Goal: Task Accomplishment & Management: Use online tool/utility

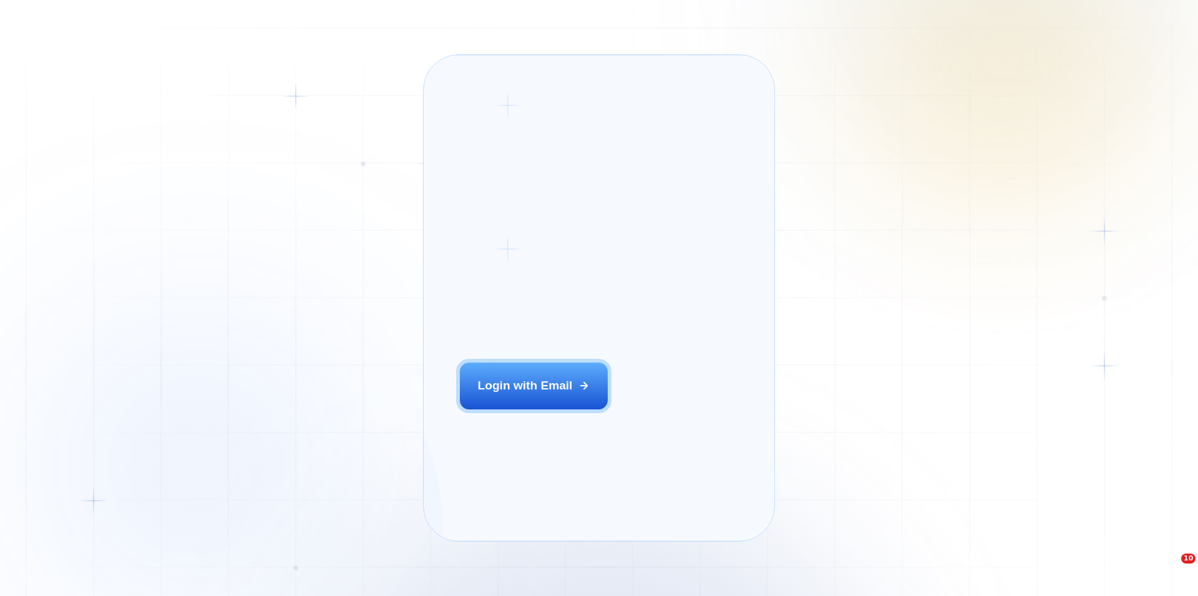
click at [509, 418] on div "Login ‍ Welcome to GigRadar. AI Business Manager for Agencies Login with Email" at bounding box center [553, 298] width 223 height 450
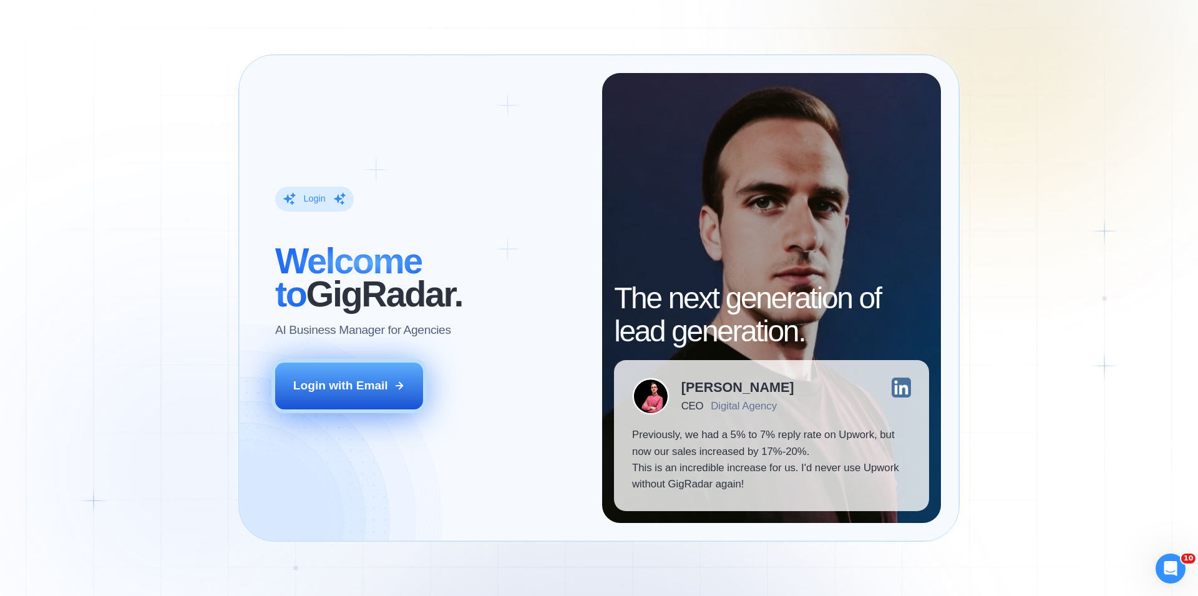
click at [318, 399] on button "Login with Email" at bounding box center [349, 386] width 149 height 46
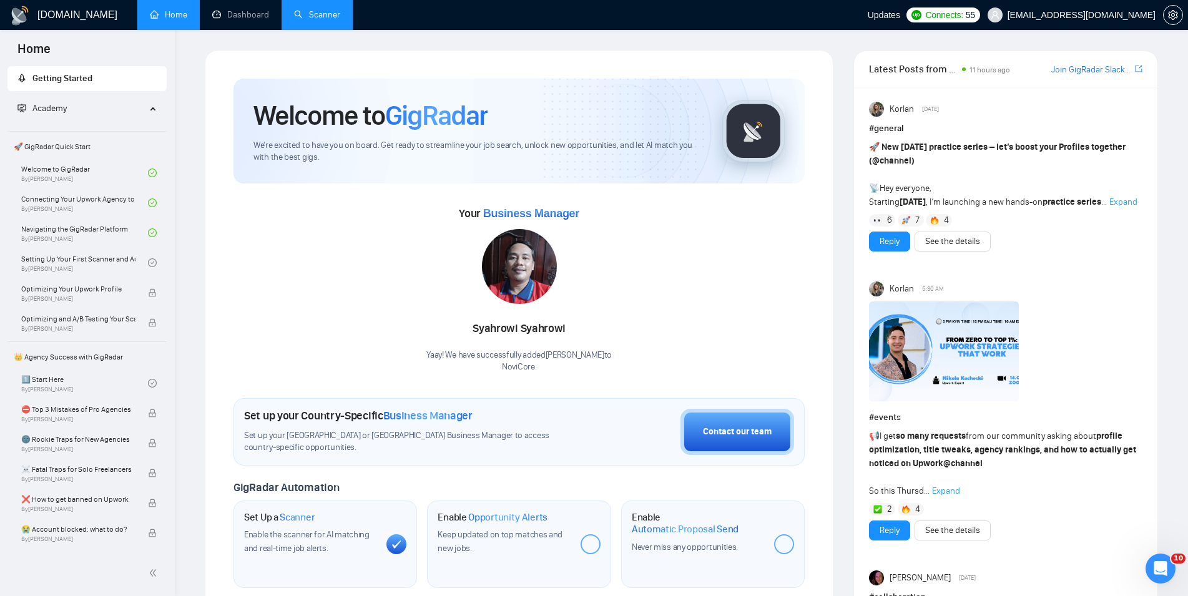
click at [312, 16] on link "Scanner" at bounding box center [317, 14] width 46 height 11
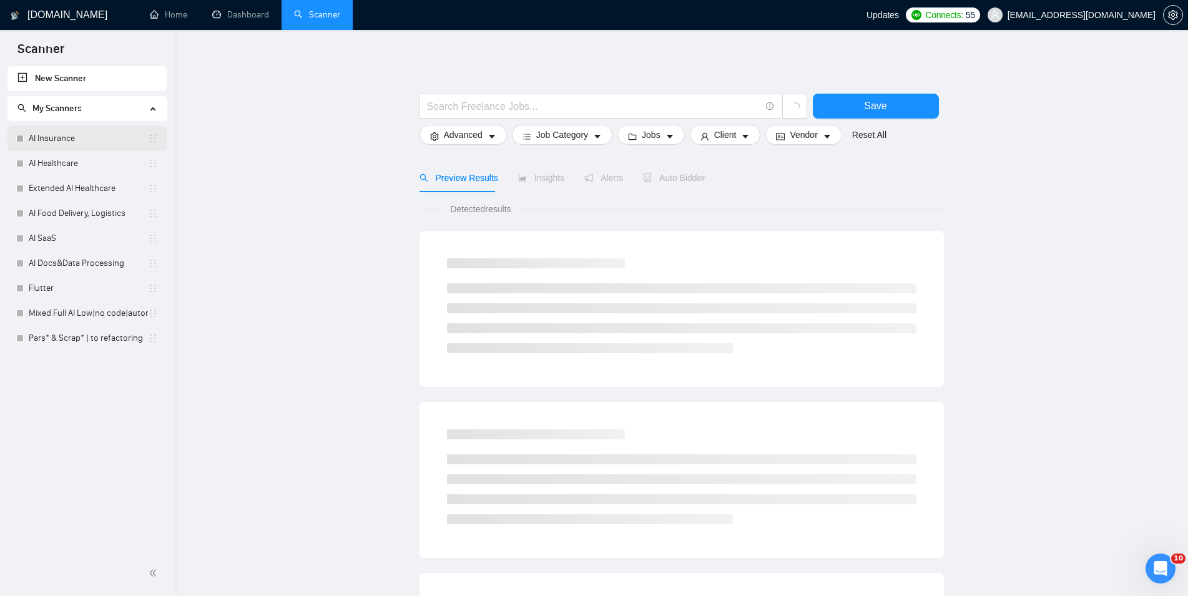
click at [92, 147] on link "AI Insurance" at bounding box center [88, 138] width 119 height 25
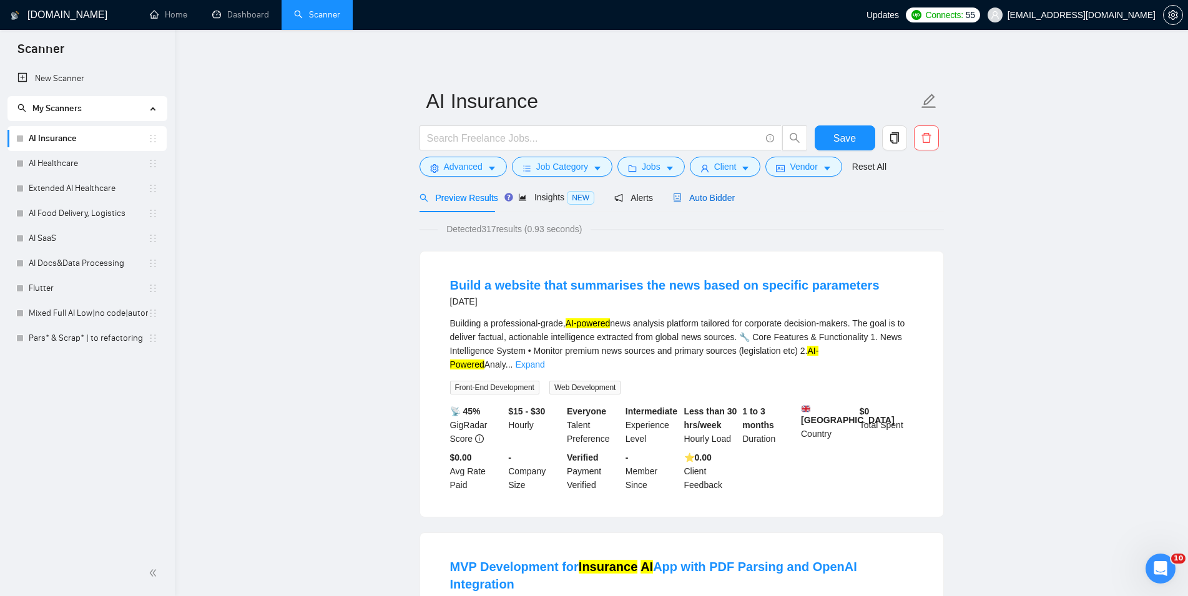
click at [703, 194] on span "Auto Bidder" at bounding box center [704, 198] width 62 height 10
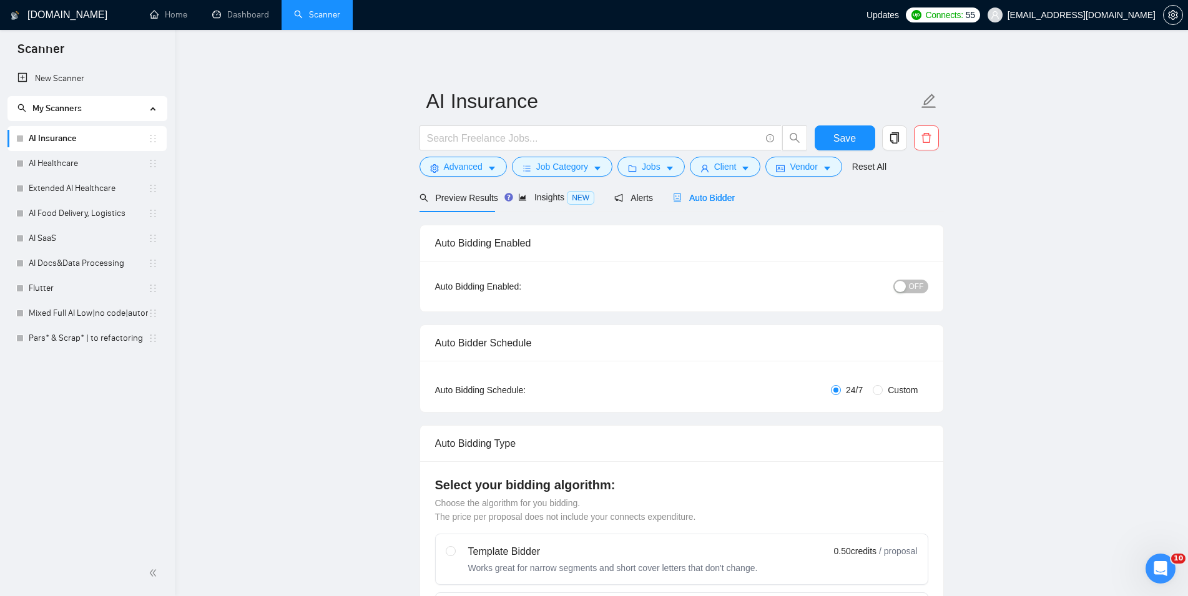
click at [903, 288] on div "button" at bounding box center [899, 286] width 11 height 11
click at [855, 129] on button "Save" at bounding box center [845, 137] width 61 height 25
click at [56, 162] on link "AI Healthcare" at bounding box center [88, 163] width 119 height 25
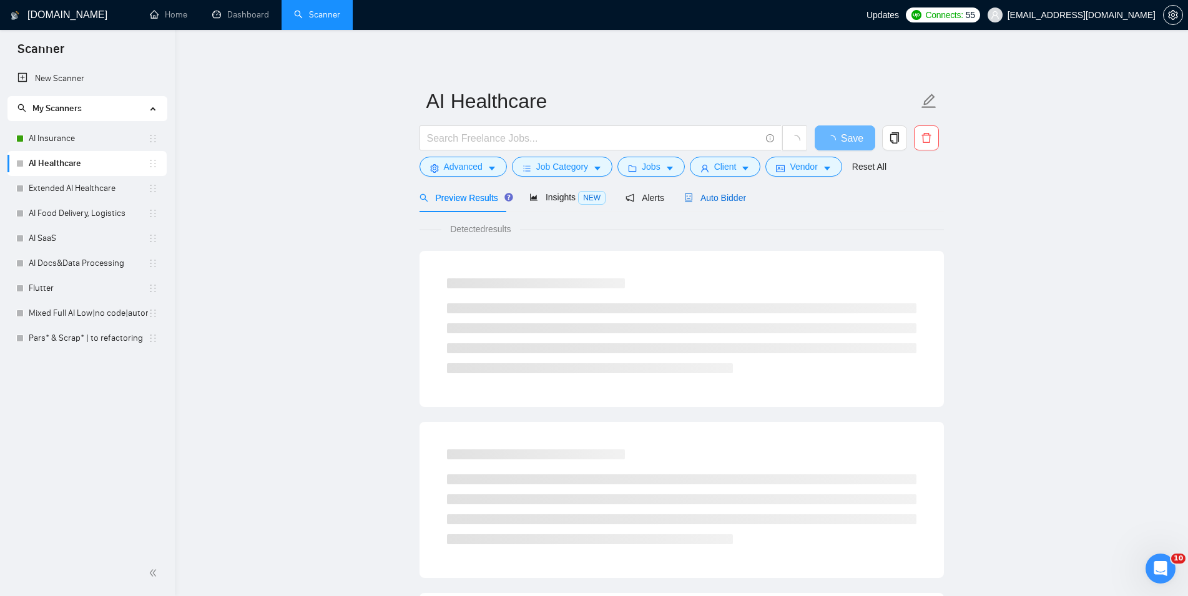
click at [720, 203] on div "Auto Bidder" at bounding box center [715, 198] width 62 height 14
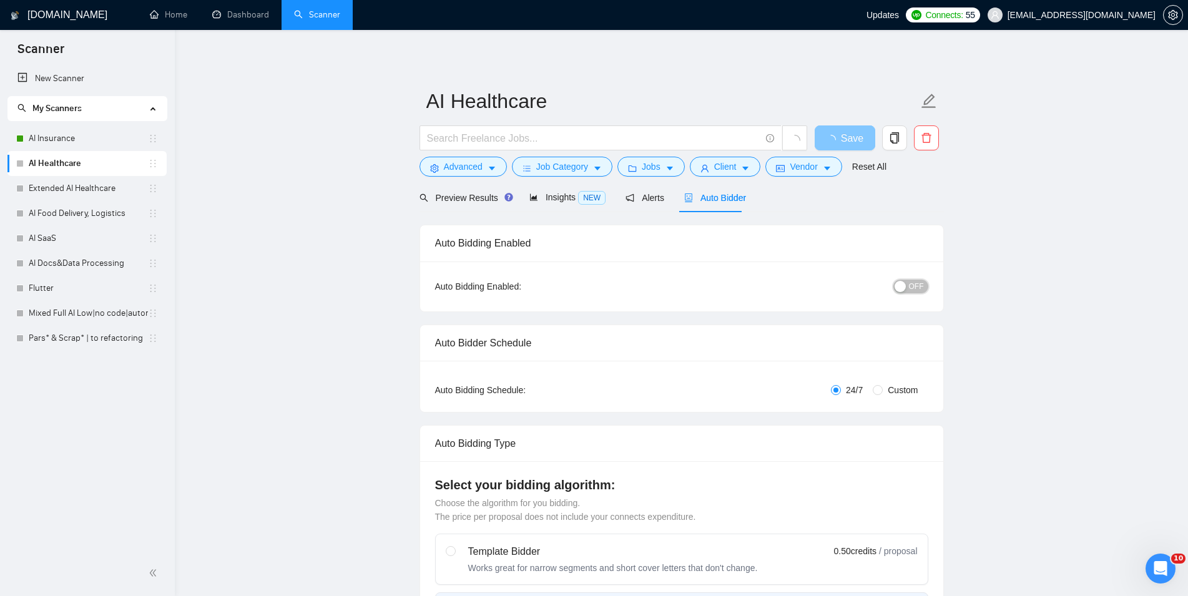
click at [908, 281] on button "OFF" at bounding box center [910, 287] width 35 height 14
checkbox input "true"
click at [833, 137] on button "Save" at bounding box center [845, 137] width 61 height 25
click at [86, 184] on link "Extended AI Healthcare" at bounding box center [88, 188] width 119 height 25
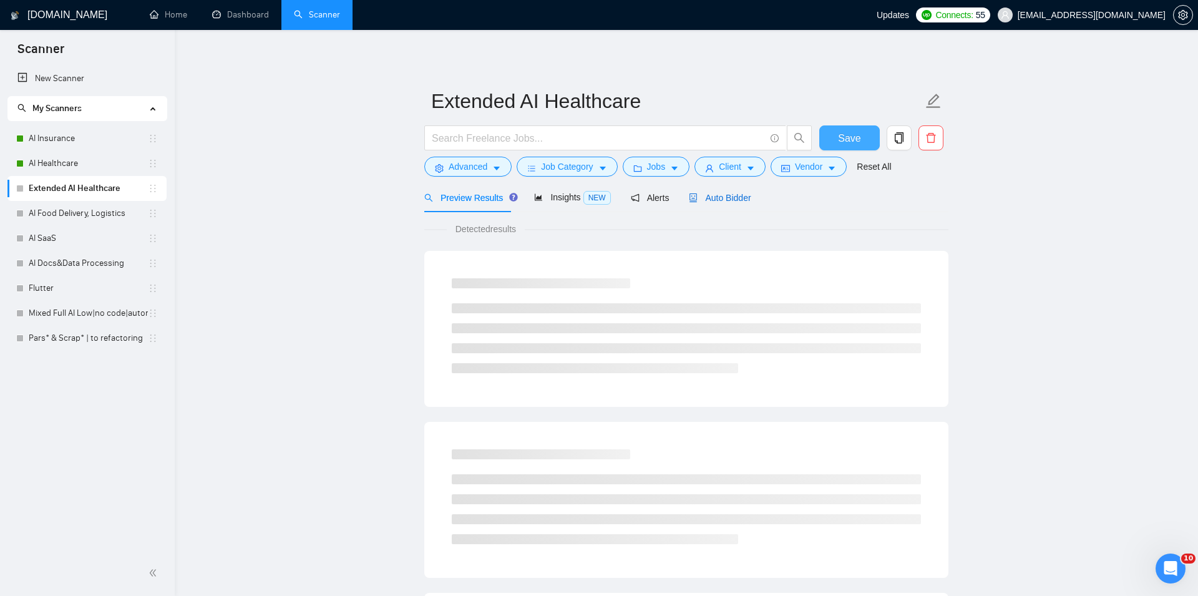
click at [708, 195] on span "Auto Bidder" at bounding box center [720, 198] width 62 height 10
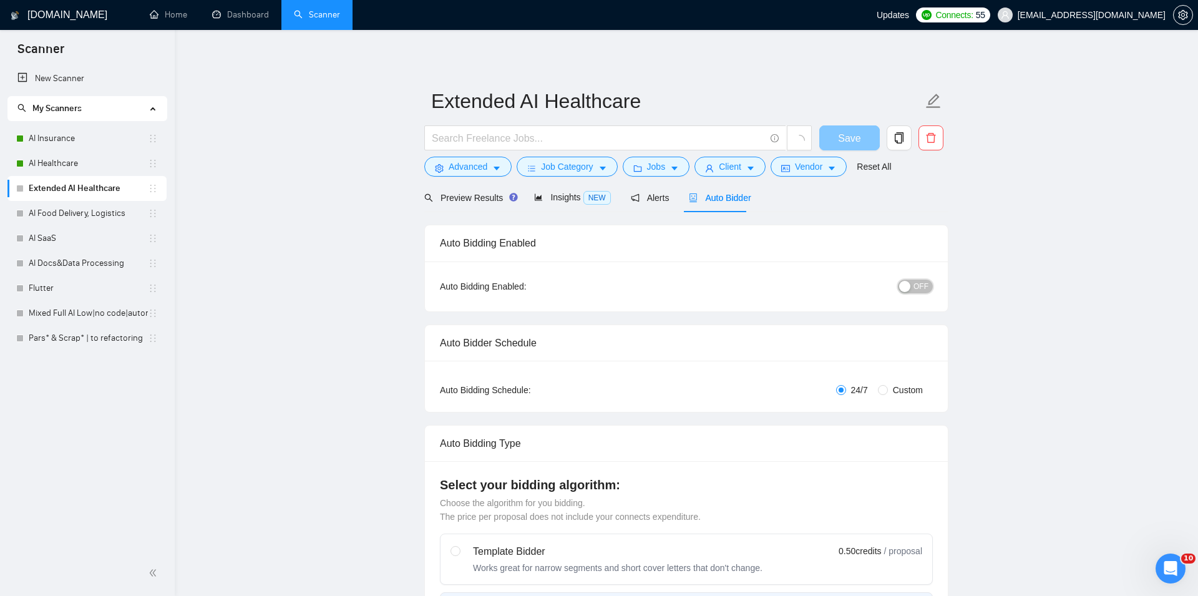
click at [906, 286] on div "button" at bounding box center [904, 286] width 11 height 11
checkbox input "true"
click at [845, 140] on span "Save" at bounding box center [844, 138] width 22 height 16
click at [92, 211] on link "AI Food Delivery, Logistics" at bounding box center [88, 213] width 119 height 25
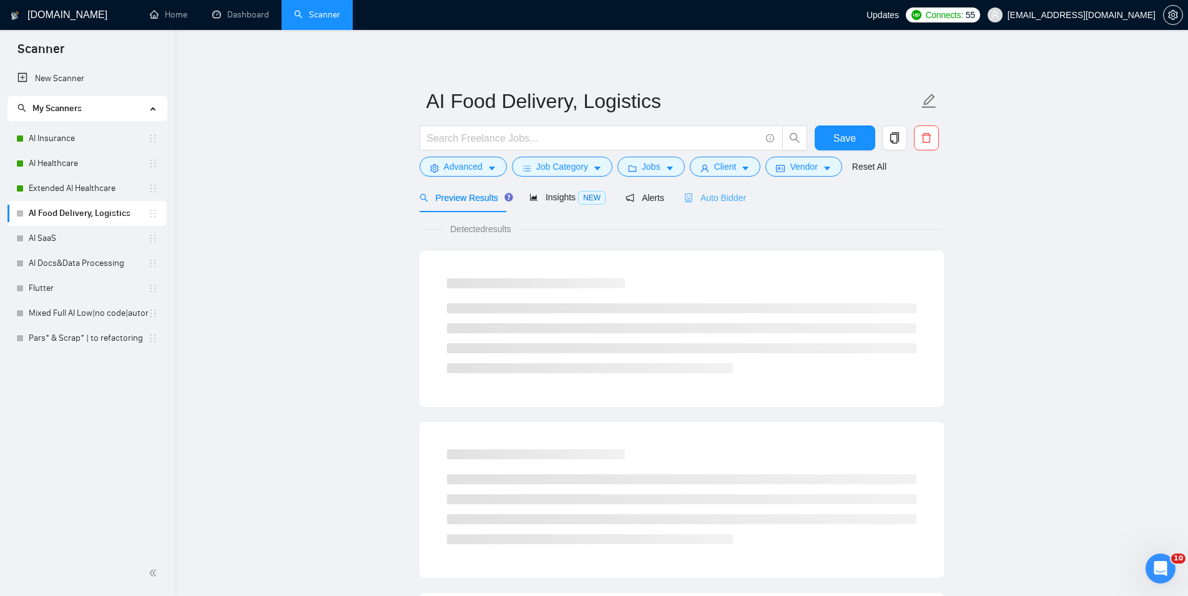
click at [706, 207] on div "Auto Bidder" at bounding box center [715, 197] width 62 height 29
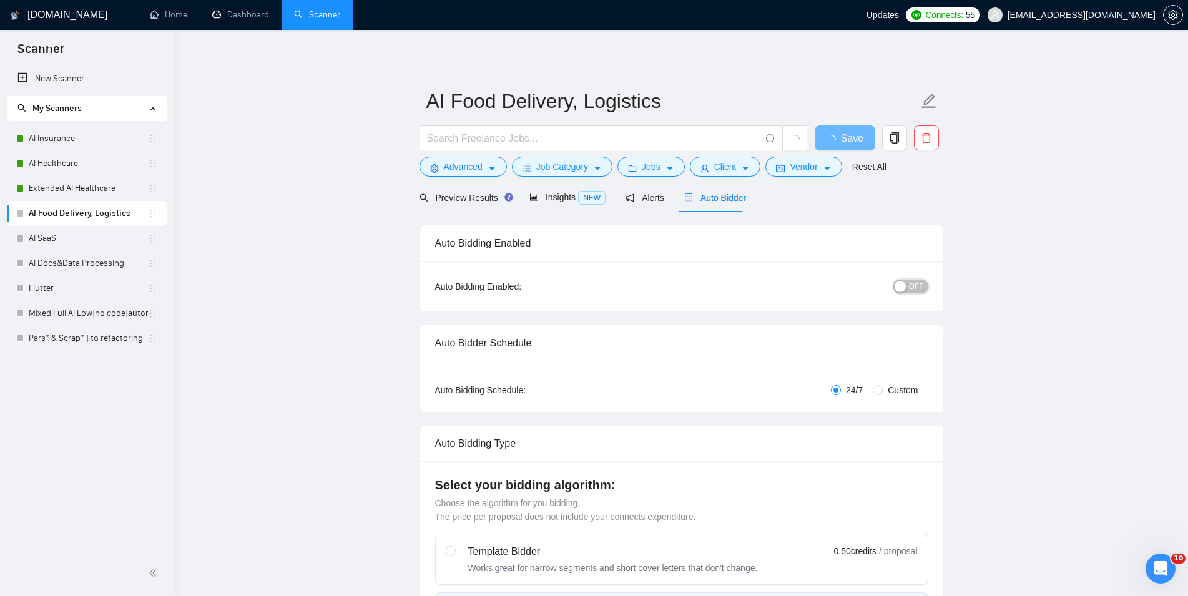
click at [917, 287] on span "OFF" at bounding box center [916, 287] width 15 height 14
click at [836, 145] on span "Save" at bounding box center [844, 138] width 22 height 16
click at [103, 239] on link "AI SaaS" at bounding box center [88, 238] width 119 height 25
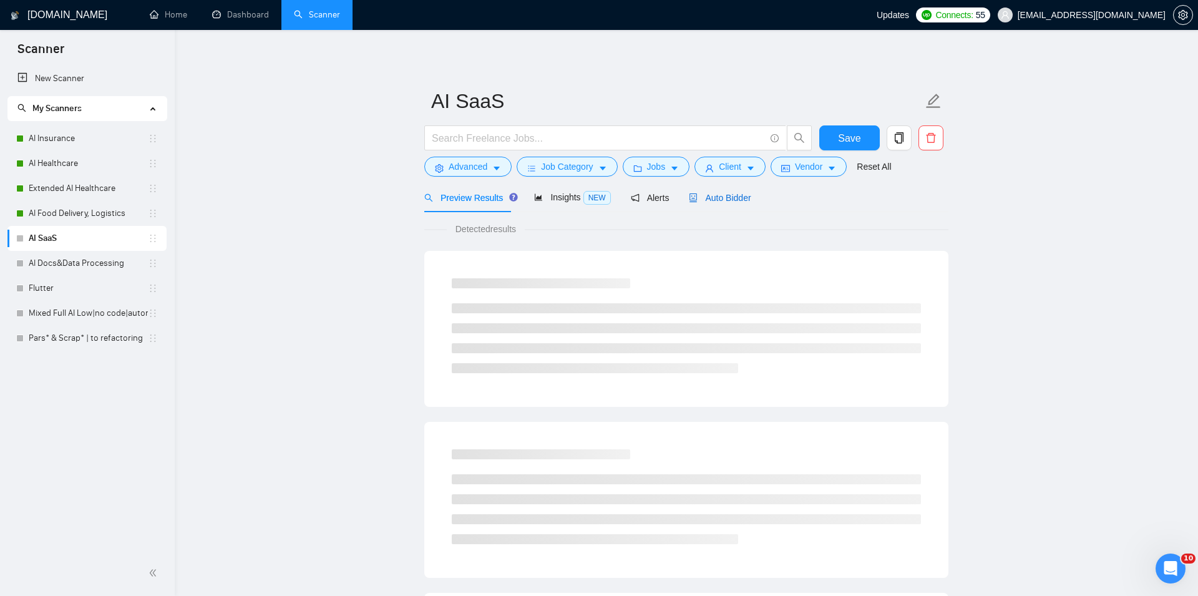
click at [704, 193] on span "Auto Bidder" at bounding box center [720, 198] width 62 height 10
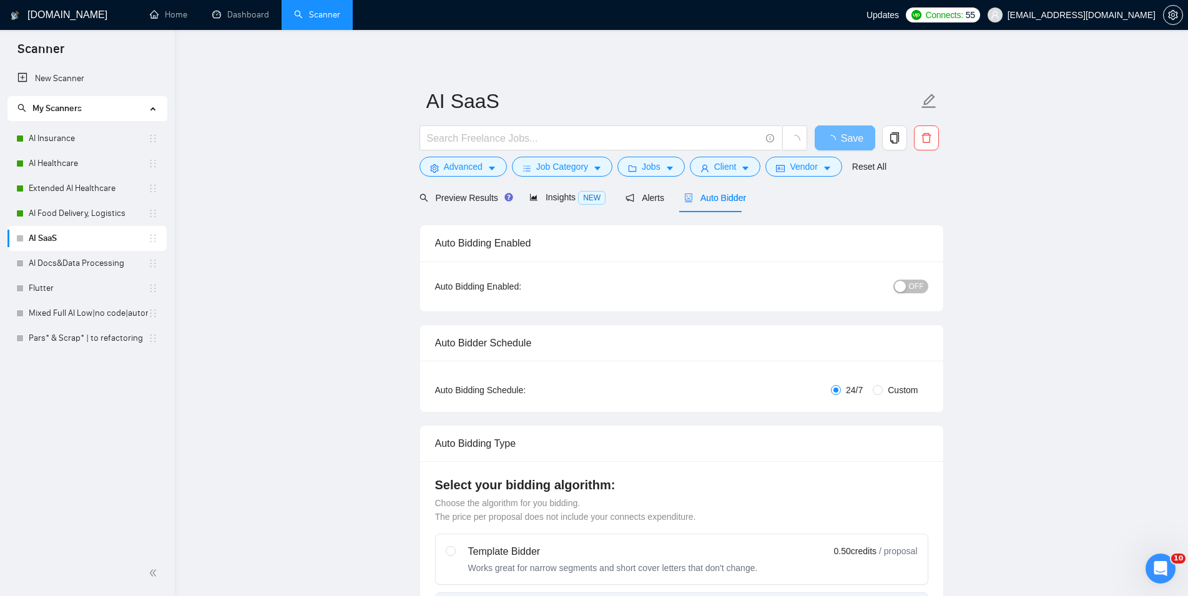
click at [908, 292] on button "OFF" at bounding box center [910, 287] width 35 height 14
click at [853, 129] on button "Save" at bounding box center [845, 137] width 61 height 25
click at [84, 258] on link "AI Docs&Data Processing" at bounding box center [88, 263] width 119 height 25
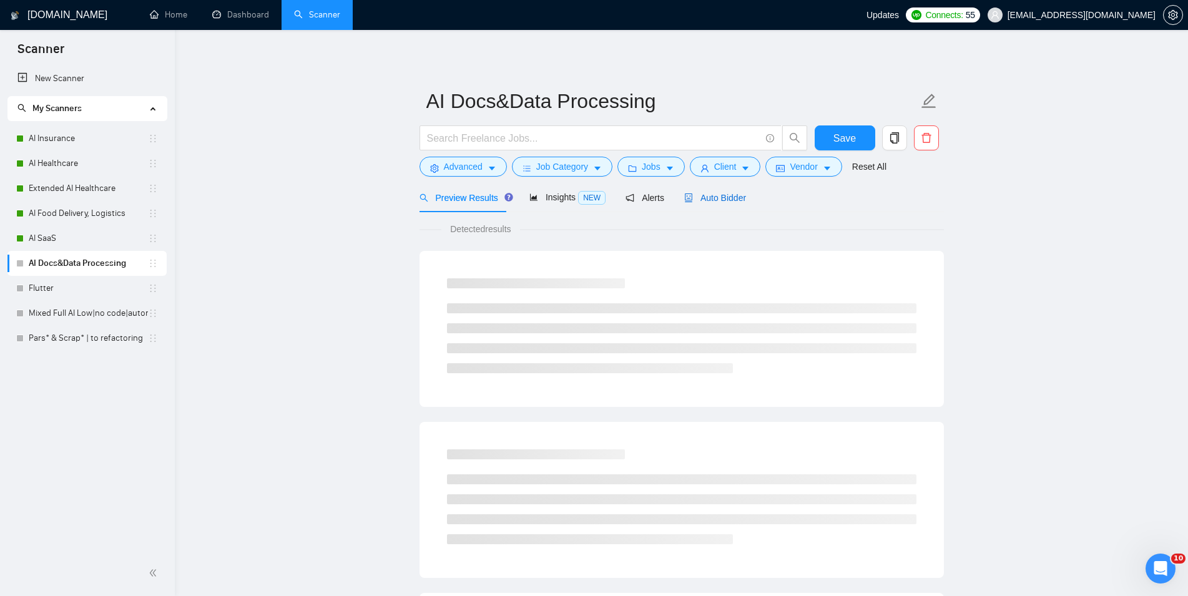
click at [696, 194] on span "Auto Bidder" at bounding box center [715, 198] width 62 height 10
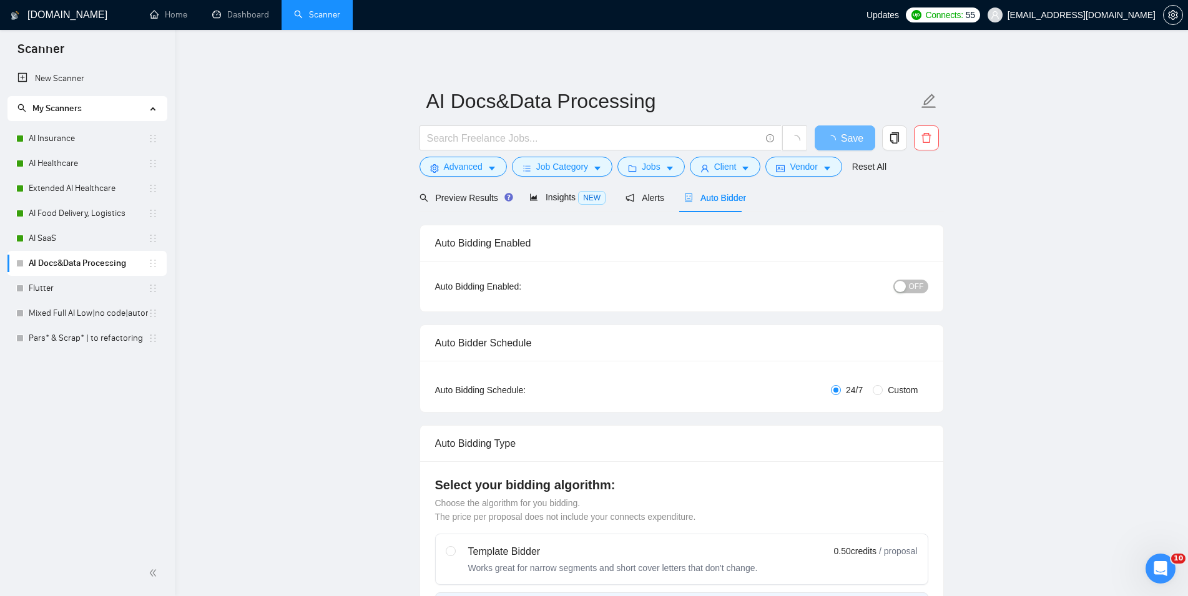
click at [913, 290] on span "OFF" at bounding box center [916, 287] width 15 height 14
click at [846, 134] on span "Save" at bounding box center [844, 138] width 22 height 16
click at [84, 291] on link "Flutter" at bounding box center [88, 288] width 119 height 25
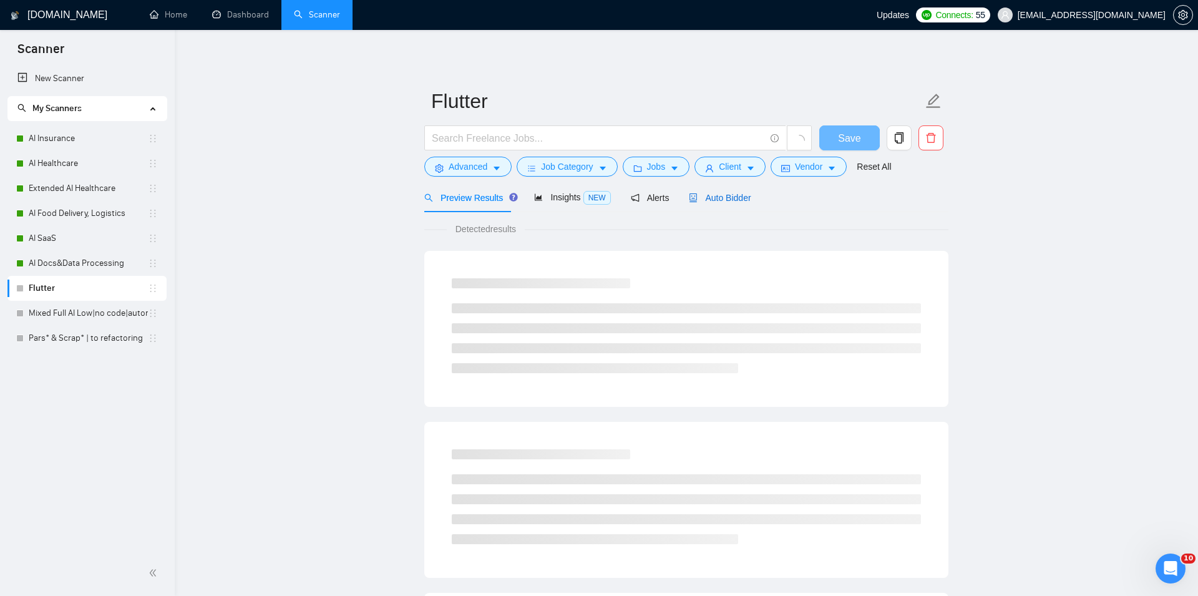
click at [725, 197] on span "Auto Bidder" at bounding box center [720, 198] width 62 height 10
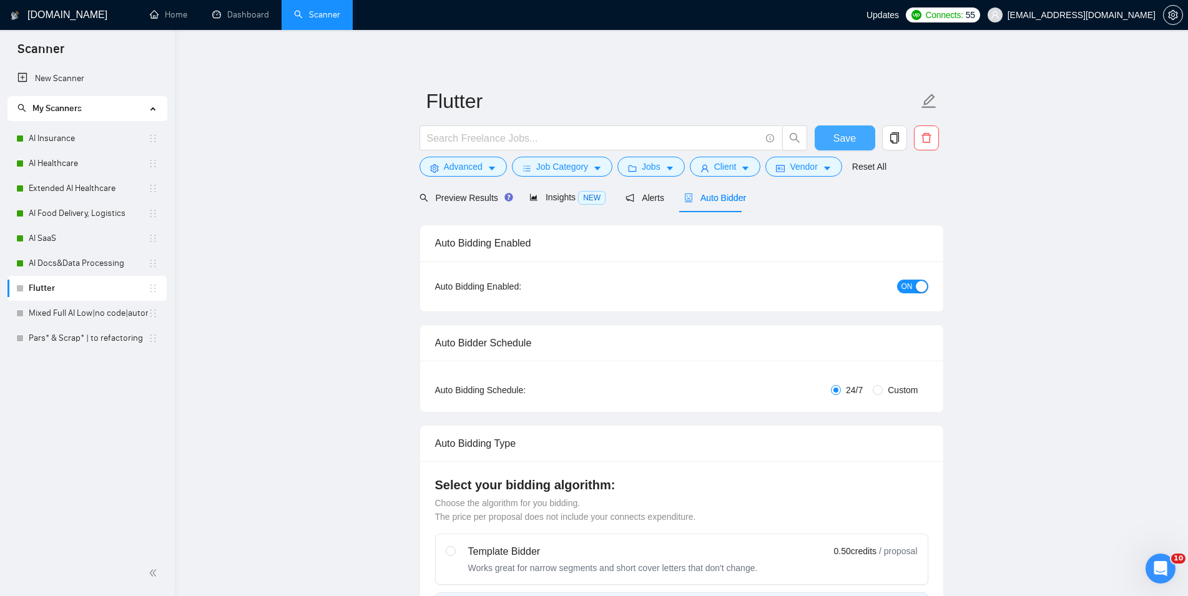
click at [843, 134] on span "Save" at bounding box center [844, 138] width 22 height 16
click at [74, 310] on link "Mixed Full AI Low|no code|automations" at bounding box center [88, 313] width 119 height 25
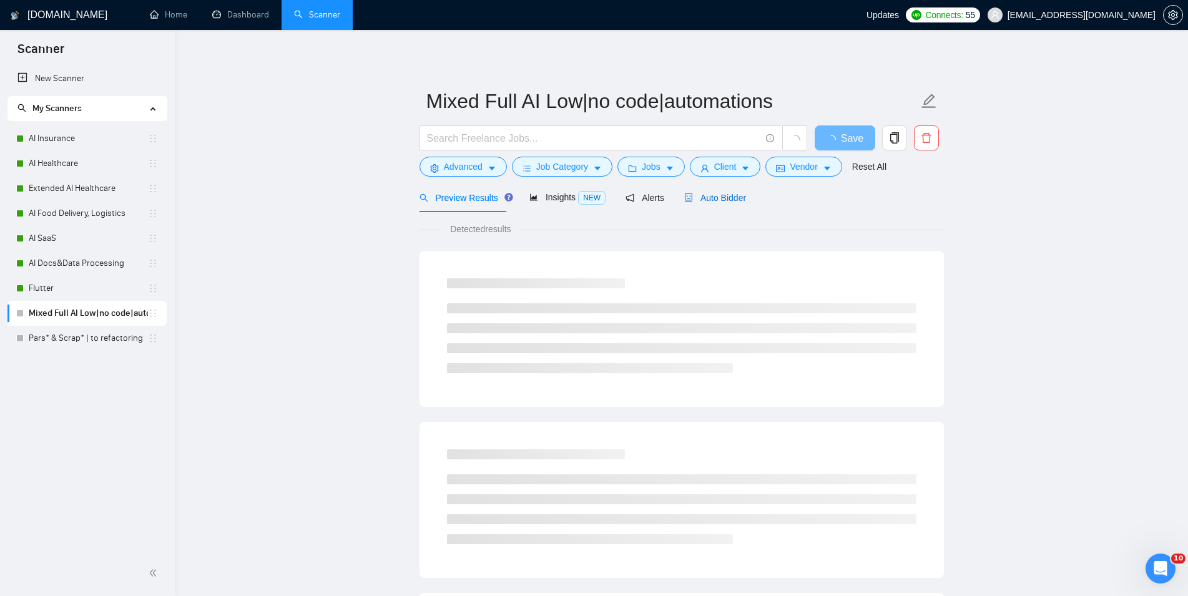
click at [707, 203] on span "Auto Bidder" at bounding box center [715, 198] width 62 height 10
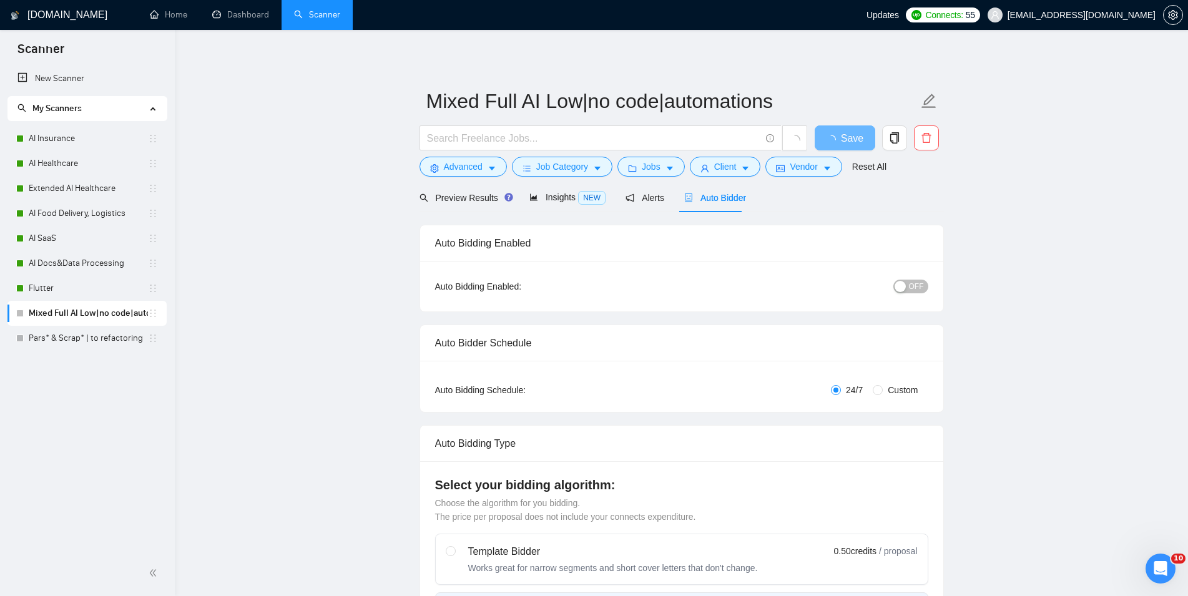
checkbox input "true"
click at [913, 282] on span "OFF" at bounding box center [916, 287] width 15 height 14
click at [855, 132] on span "Save" at bounding box center [844, 138] width 22 height 16
click at [109, 332] on link "Pars* & Scrap* | to refactoring" at bounding box center [88, 338] width 119 height 25
click at [733, 201] on span "Auto Bidder" at bounding box center [715, 198] width 62 height 10
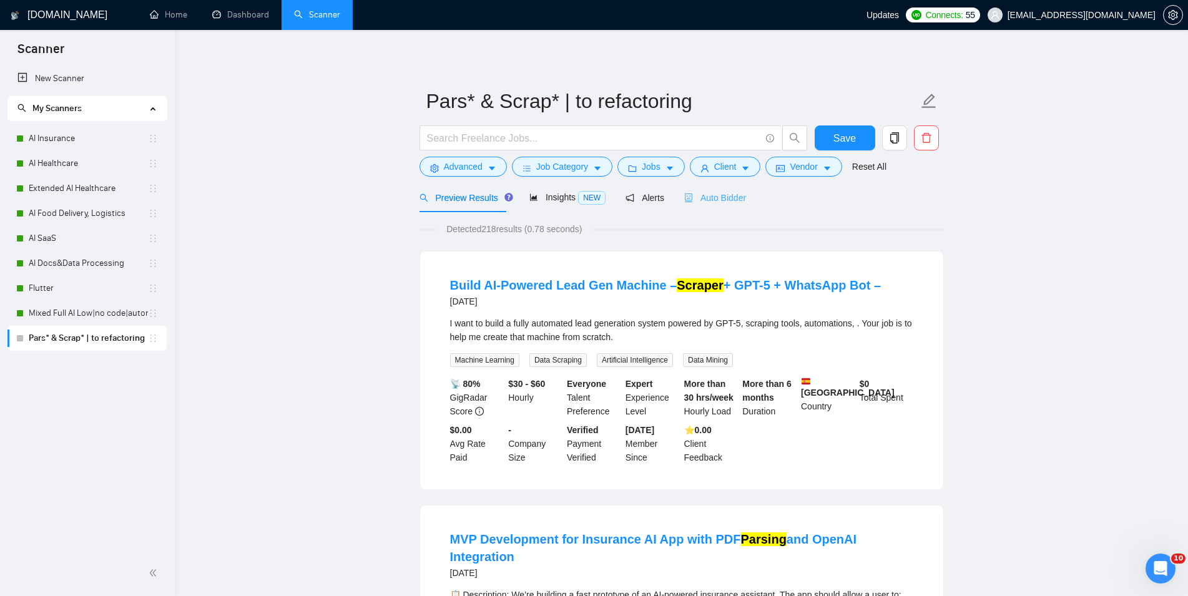
click at [723, 206] on div "Auto Bidder" at bounding box center [715, 197] width 62 height 29
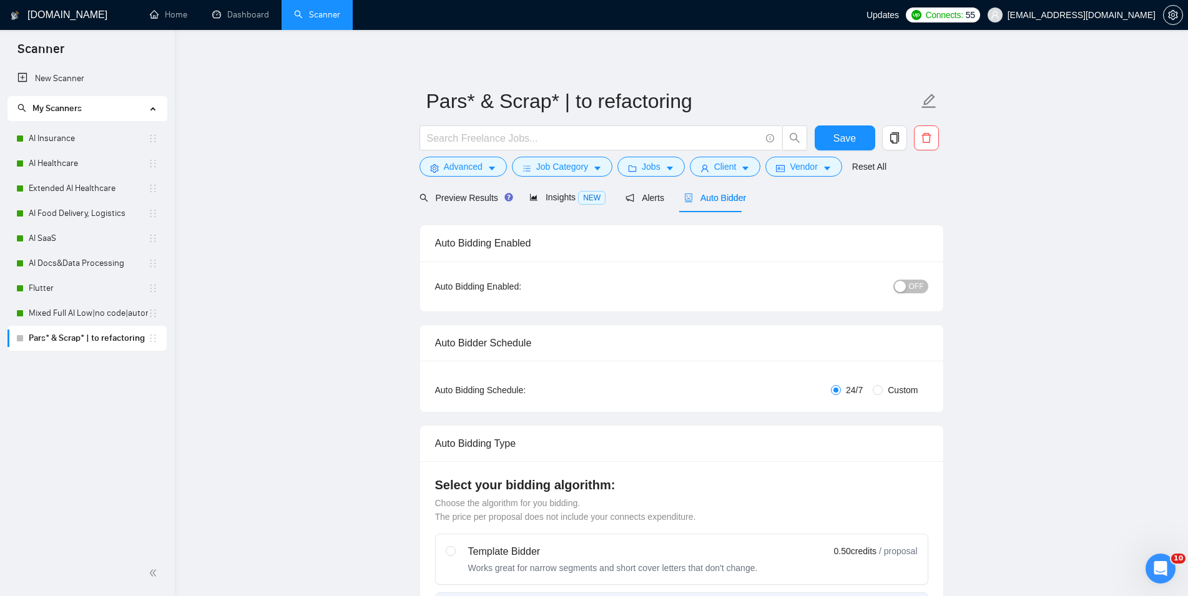
click at [910, 293] on button "OFF" at bounding box center [910, 287] width 35 height 14
click at [837, 139] on span "Save" at bounding box center [844, 138] width 22 height 16
click at [238, 20] on link "Dashboard" at bounding box center [240, 14] width 57 height 11
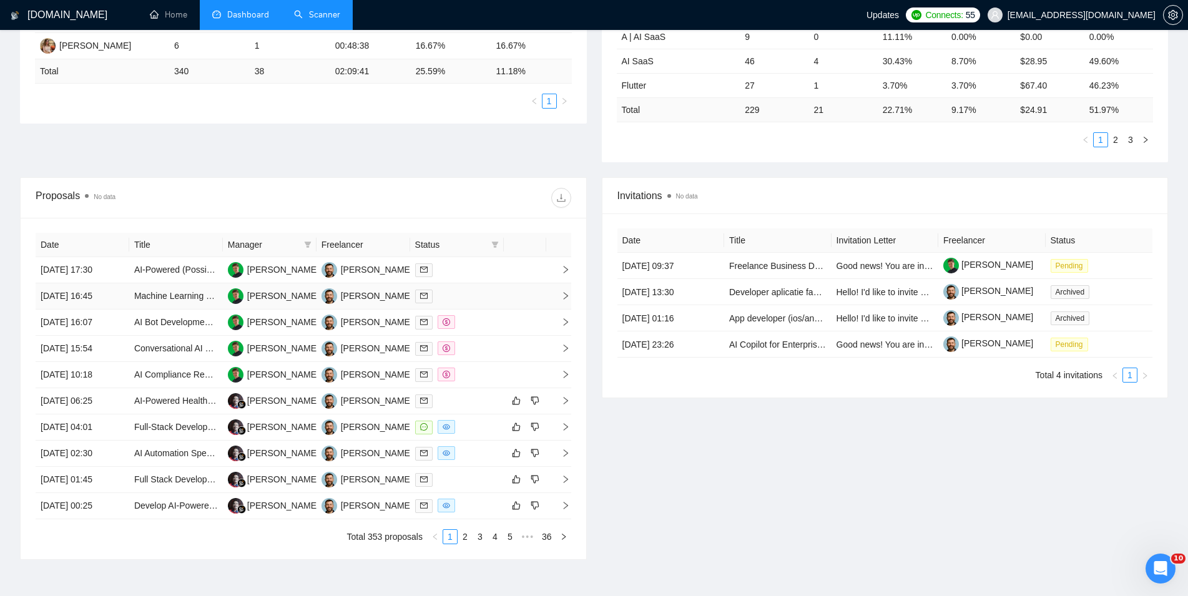
scroll to position [127, 0]
